Goal: Navigation & Orientation: Find specific page/section

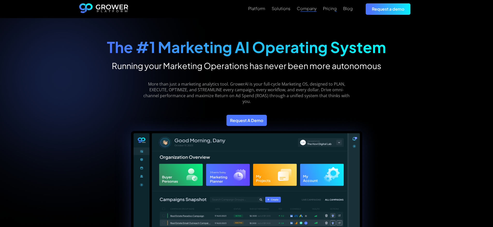
click at [311, 9] on div "Company" at bounding box center [307, 8] width 20 height 5
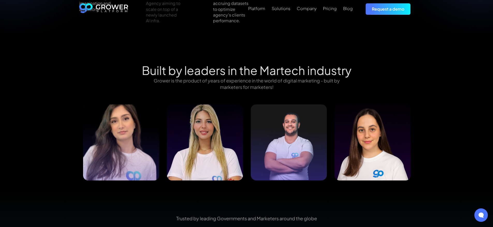
scroll to position [543, 0]
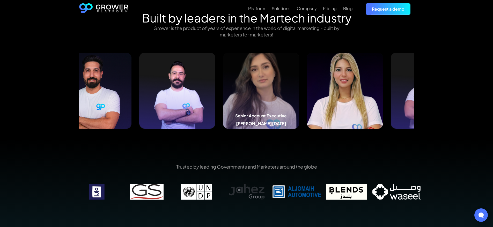
drag, startPoint x: 174, startPoint y: 78, endPoint x: 352, endPoint y: 84, distance: 177.8
click at [299, 84] on img at bounding box center [261, 91] width 76 height 76
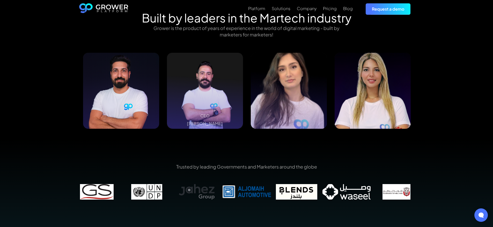
drag, startPoint x: 173, startPoint y: 92, endPoint x: 444, endPoint y: 97, distance: 271.6
click at [444, 97] on div "Built by leaders in the Martech industry Grower is the product of years of expe…" at bounding box center [246, 75] width 493 height 128
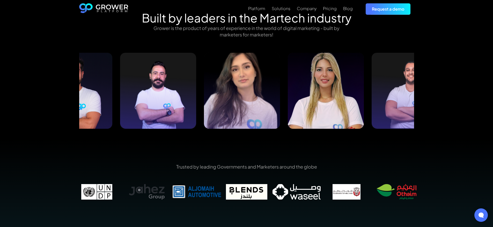
drag, startPoint x: 377, startPoint y: 86, endPoint x: 199, endPoint y: 86, distance: 178.7
click at [288, 86] on img at bounding box center [326, 91] width 76 height 76
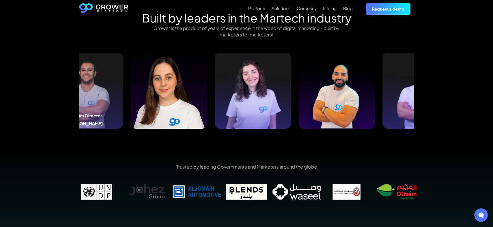
drag, startPoint x: 372, startPoint y: 95, endPoint x: 78, endPoint y: 107, distance: 294.0
click at [78, 107] on div "Built by leaders in the Martech industry Grower is the product of years of expe…" at bounding box center [246, 75] width 349 height 128
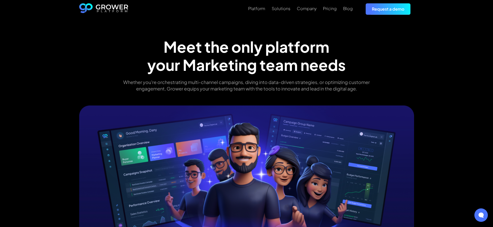
scroll to position [0, 0]
